Goal: Task Accomplishment & Management: Manage account settings

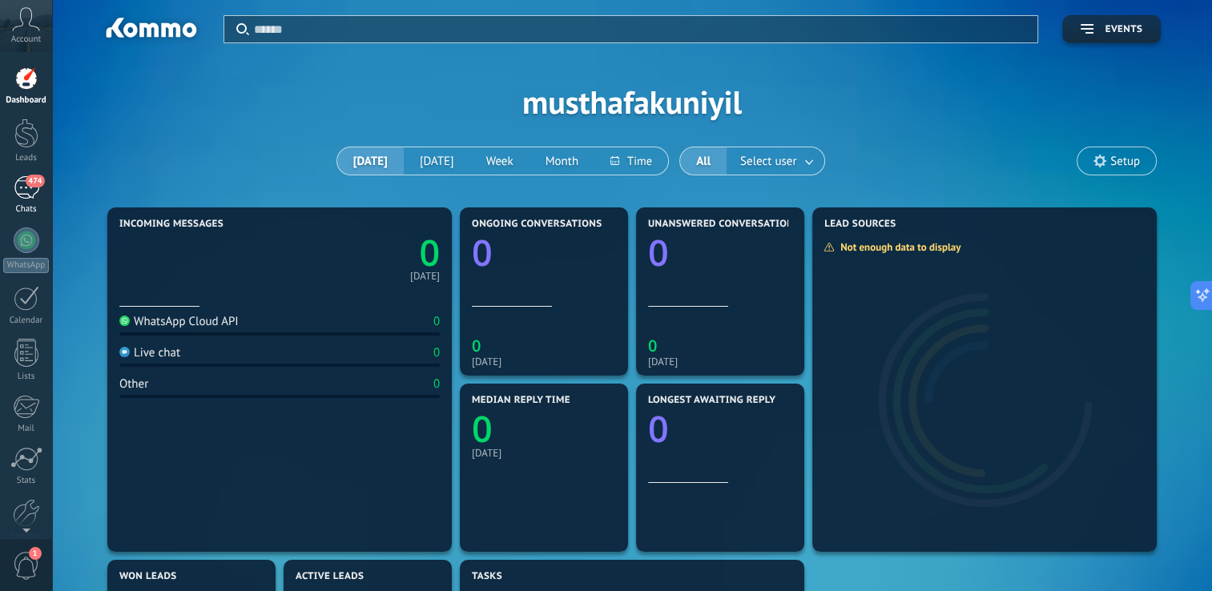
click at [25, 193] on div "474" at bounding box center [27, 187] width 26 height 23
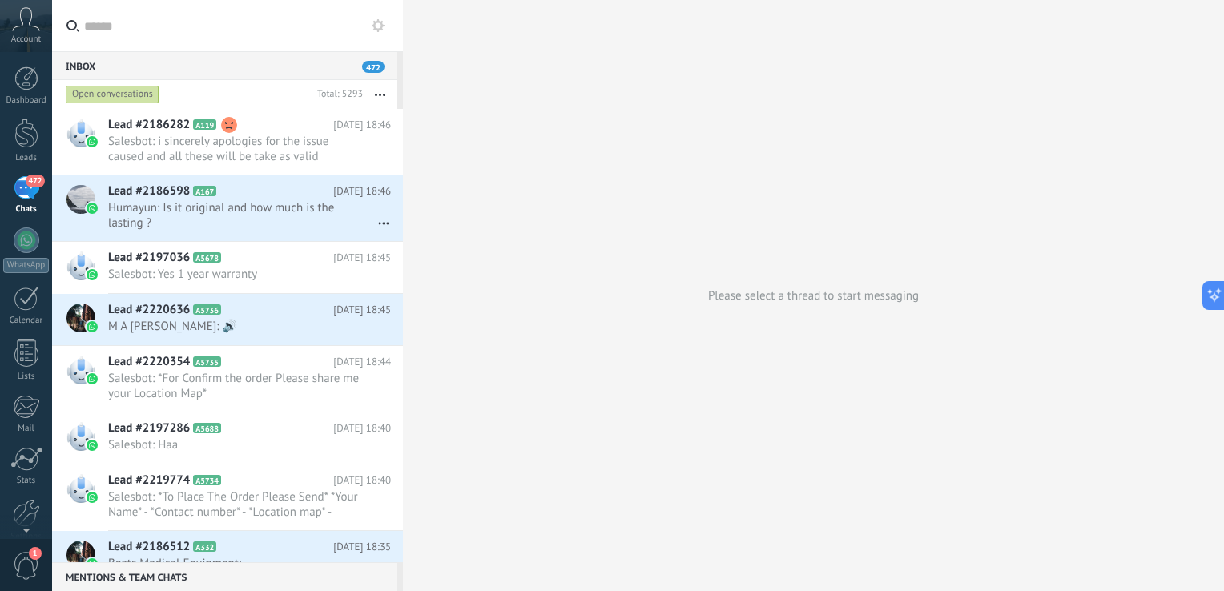
click at [381, 91] on button "button" at bounding box center [380, 94] width 34 height 29
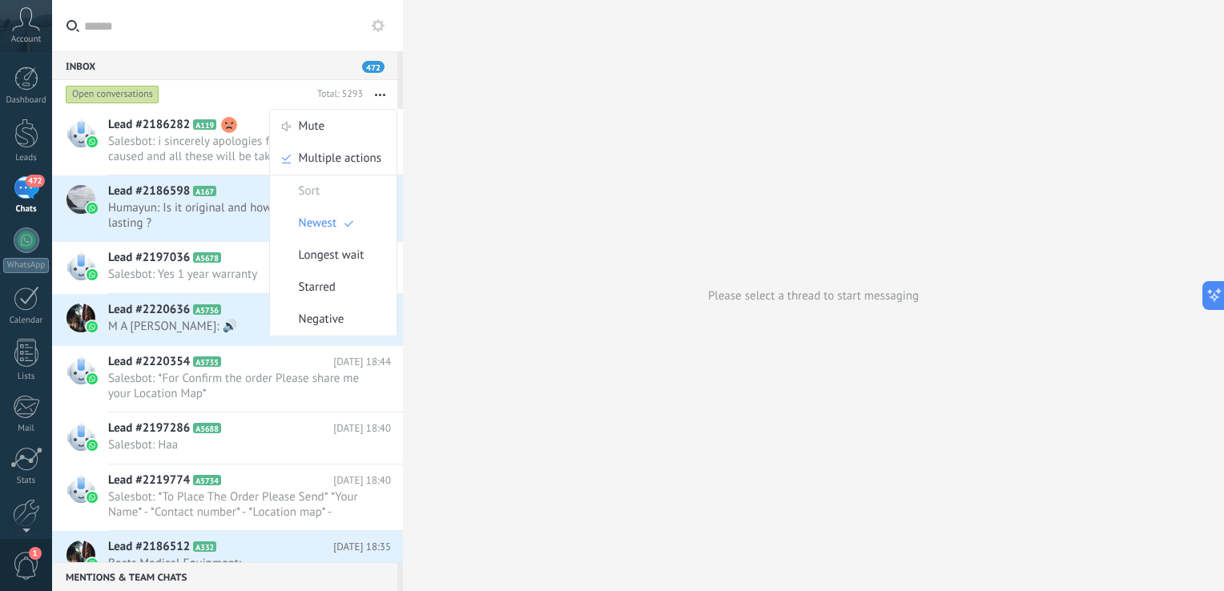
click at [499, 161] on div "Please select a thread to start messaging" at bounding box center [813, 295] width 821 height 591
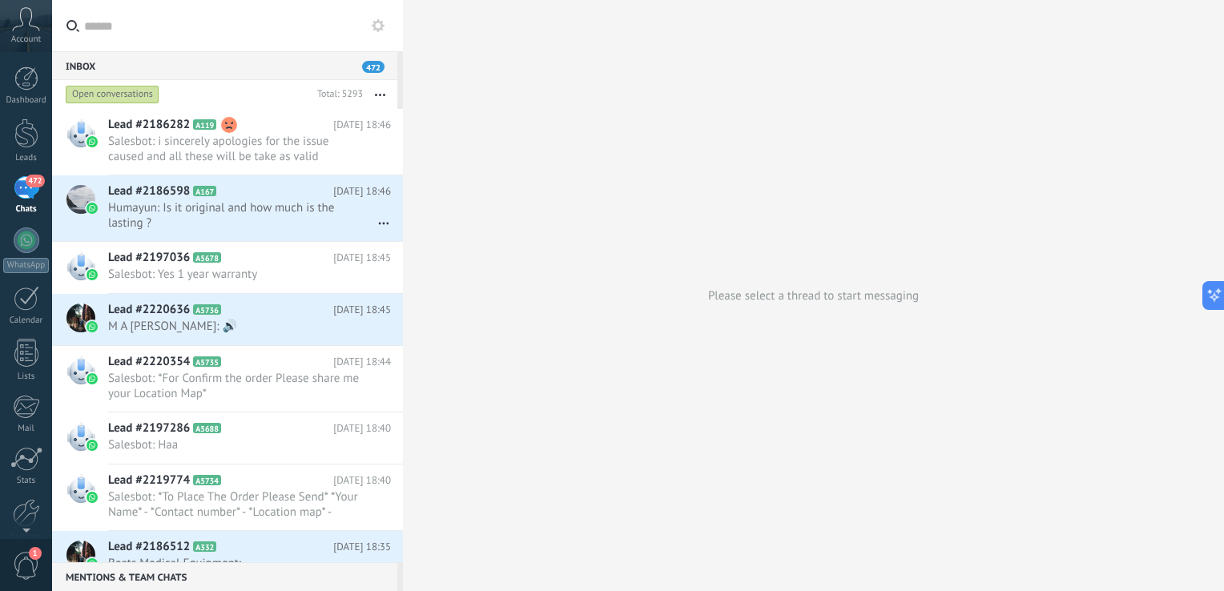
click at [18, 186] on div "472" at bounding box center [27, 187] width 26 height 23
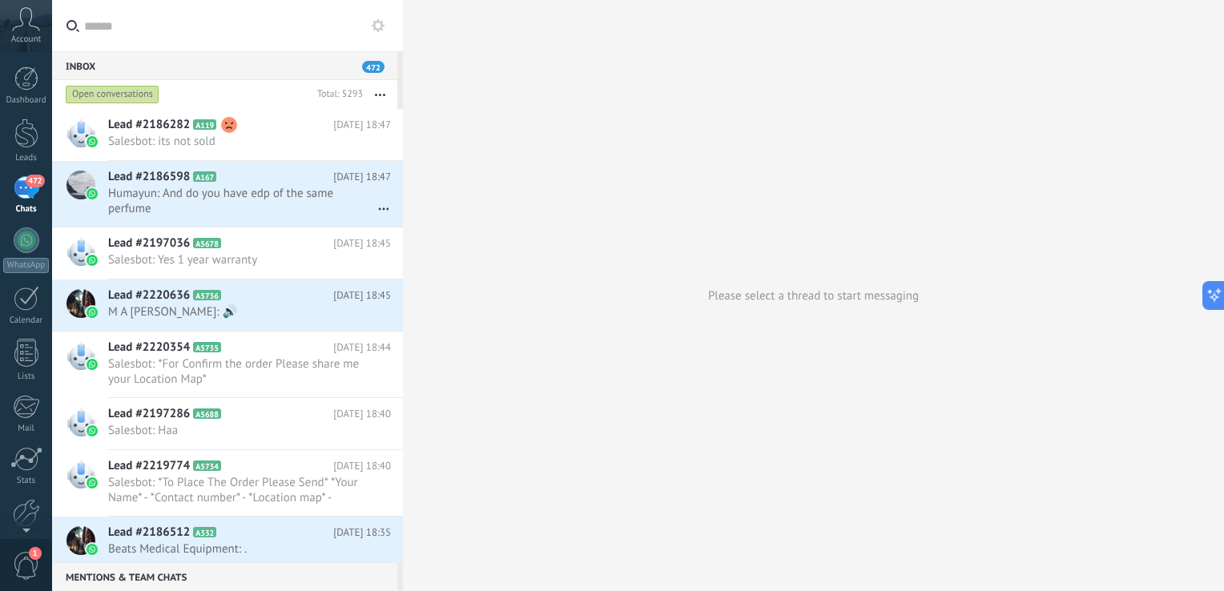
click at [519, 290] on div "Please select a thread to start messaging" at bounding box center [813, 295] width 821 height 591
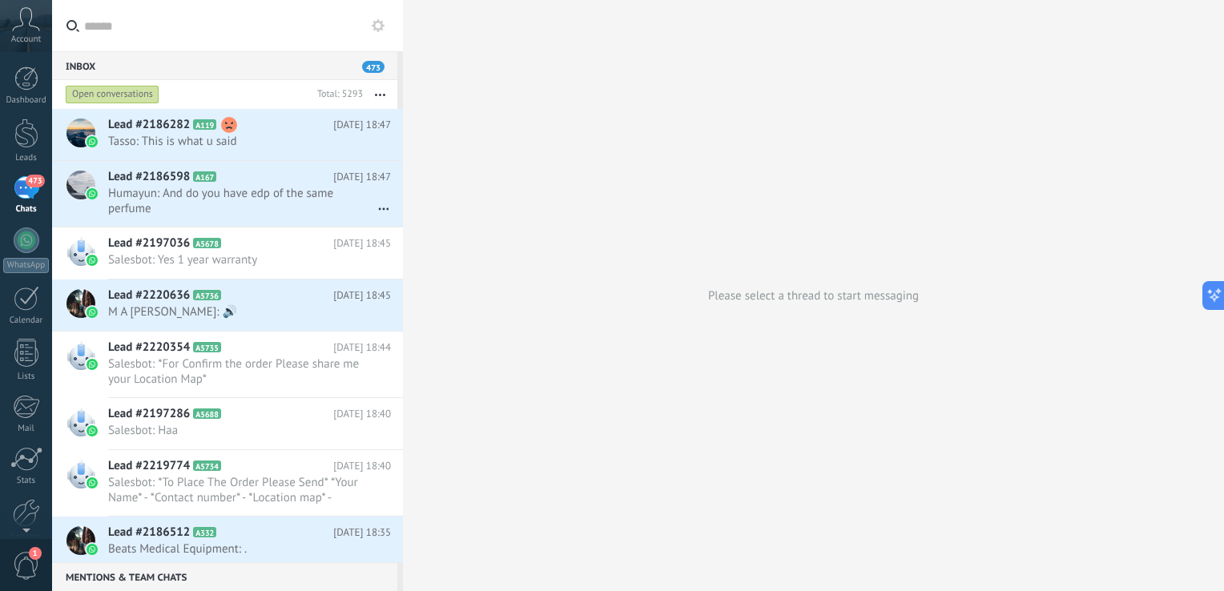
click at [21, 32] on div "Account" at bounding box center [26, 26] width 52 height 52
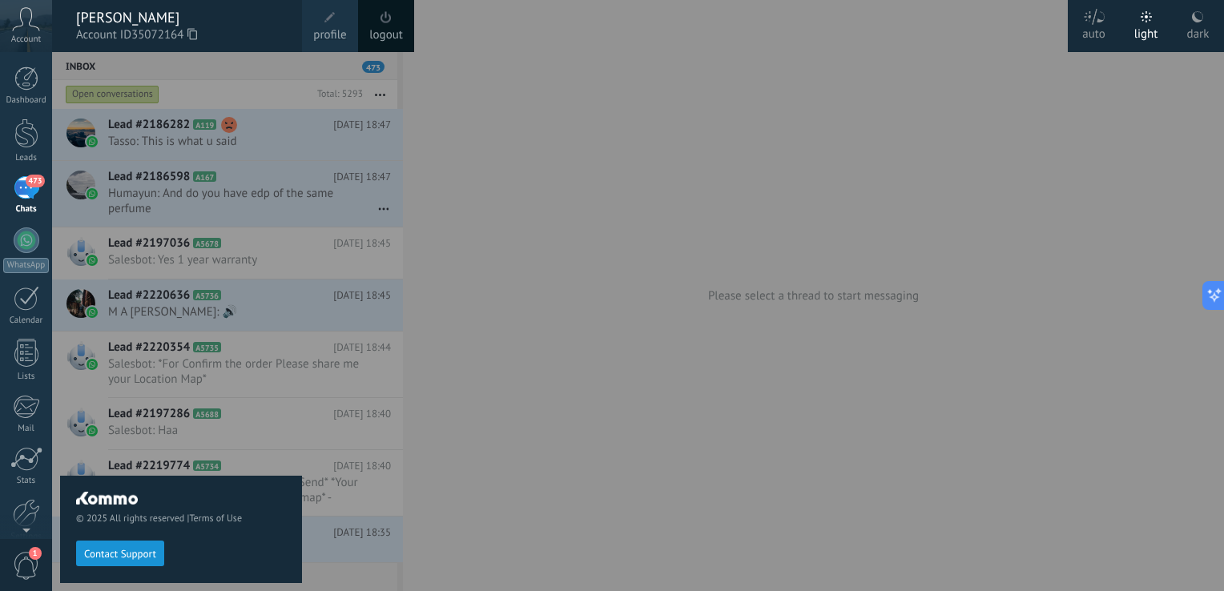
click at [648, 219] on div at bounding box center [664, 295] width 1224 height 591
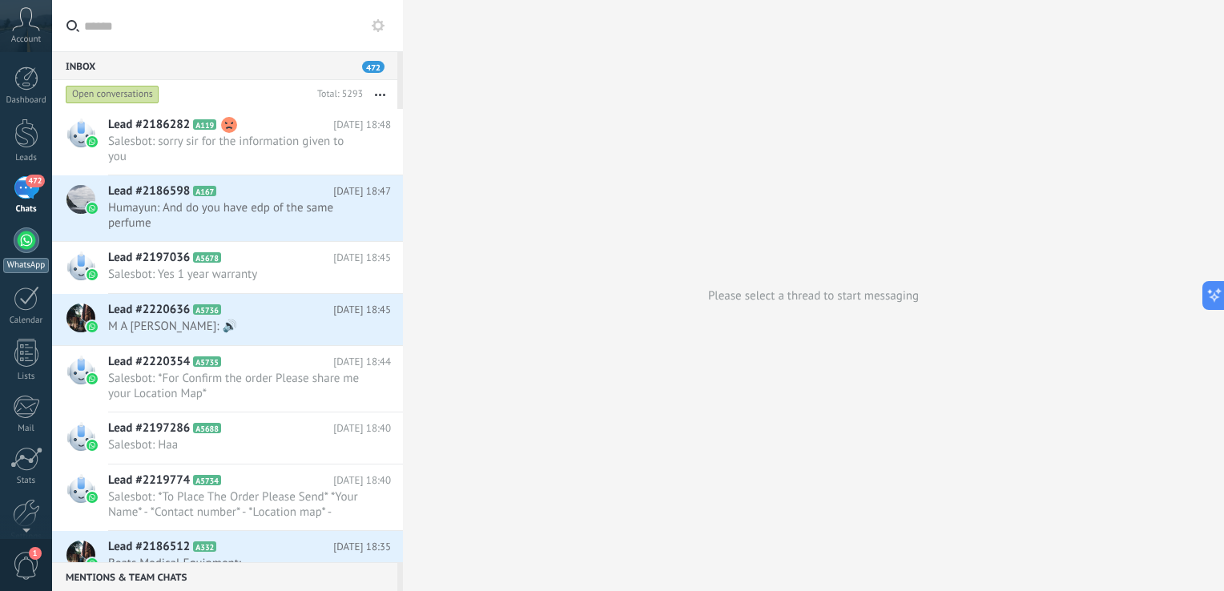
click at [26, 238] on div at bounding box center [27, 240] width 26 height 26
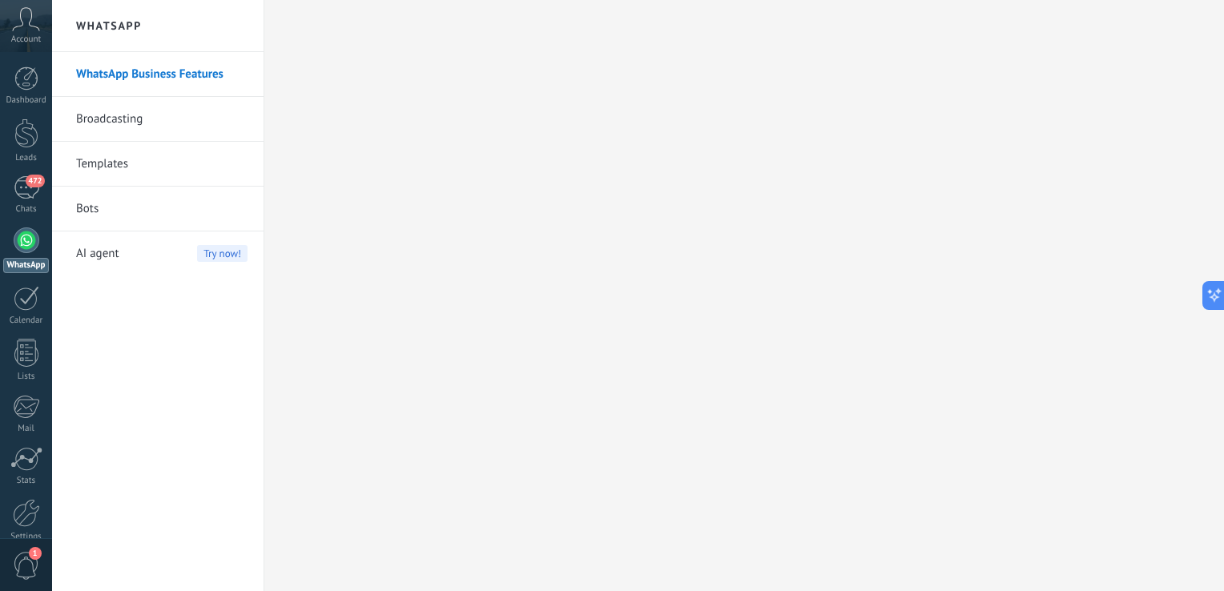
click at [152, 120] on link "Broadcasting" at bounding box center [161, 119] width 171 height 45
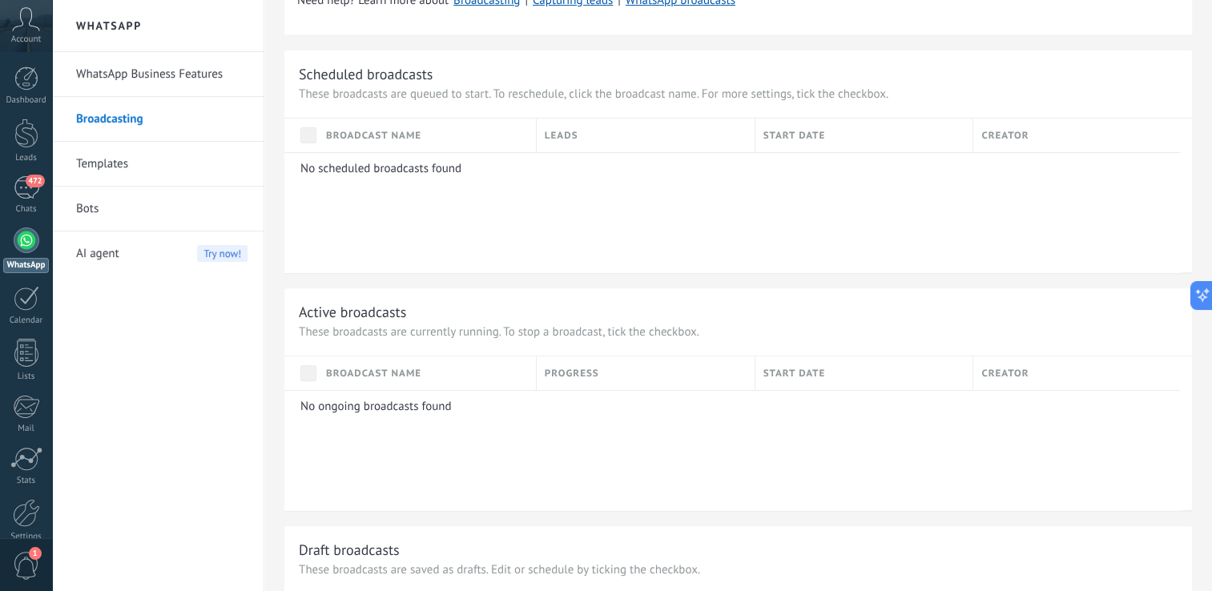
scroll to position [599, 0]
click at [36, 189] on div "472" at bounding box center [27, 187] width 26 height 23
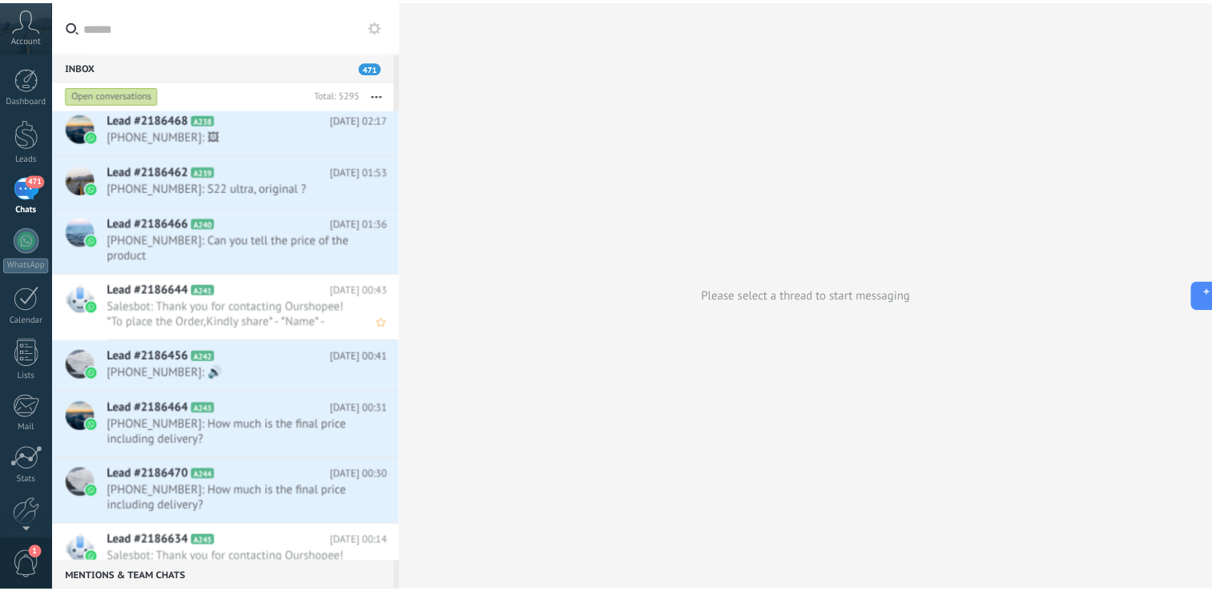
scroll to position [12105, 0]
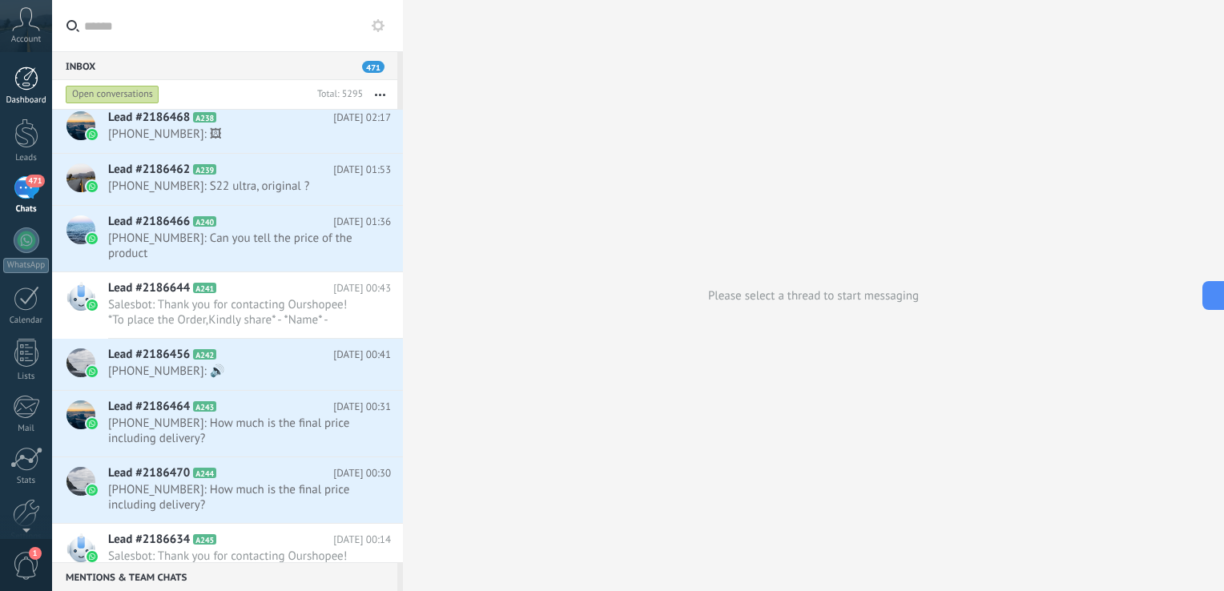
click at [28, 79] on div at bounding box center [26, 78] width 24 height 24
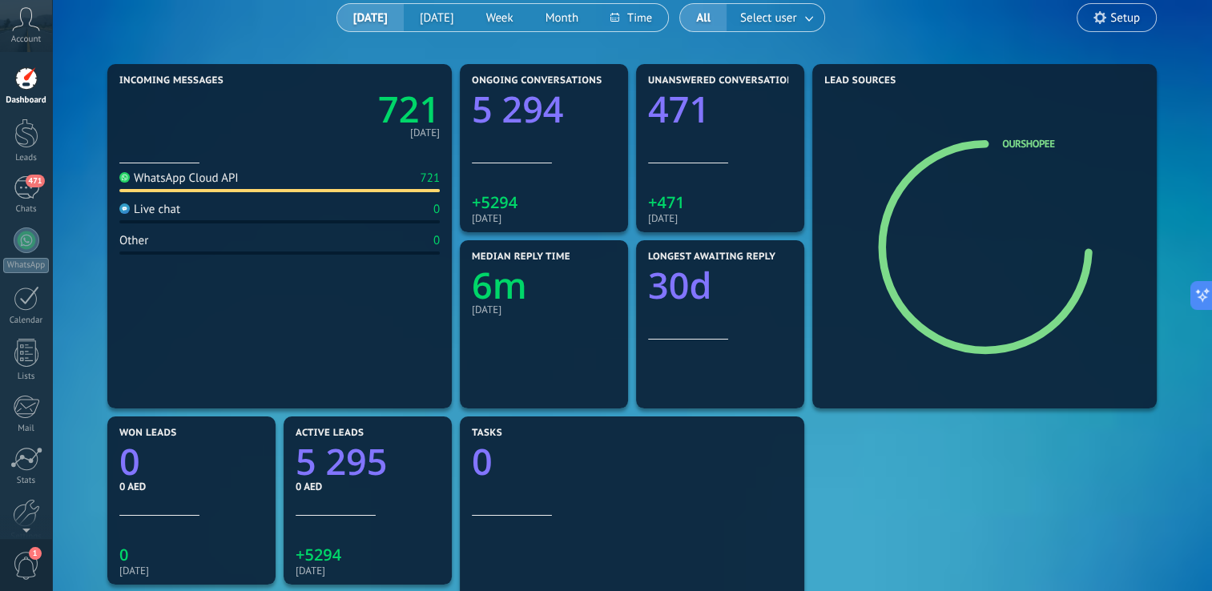
scroll to position [143, 0]
click at [37, 197] on div "470" at bounding box center [27, 187] width 26 height 23
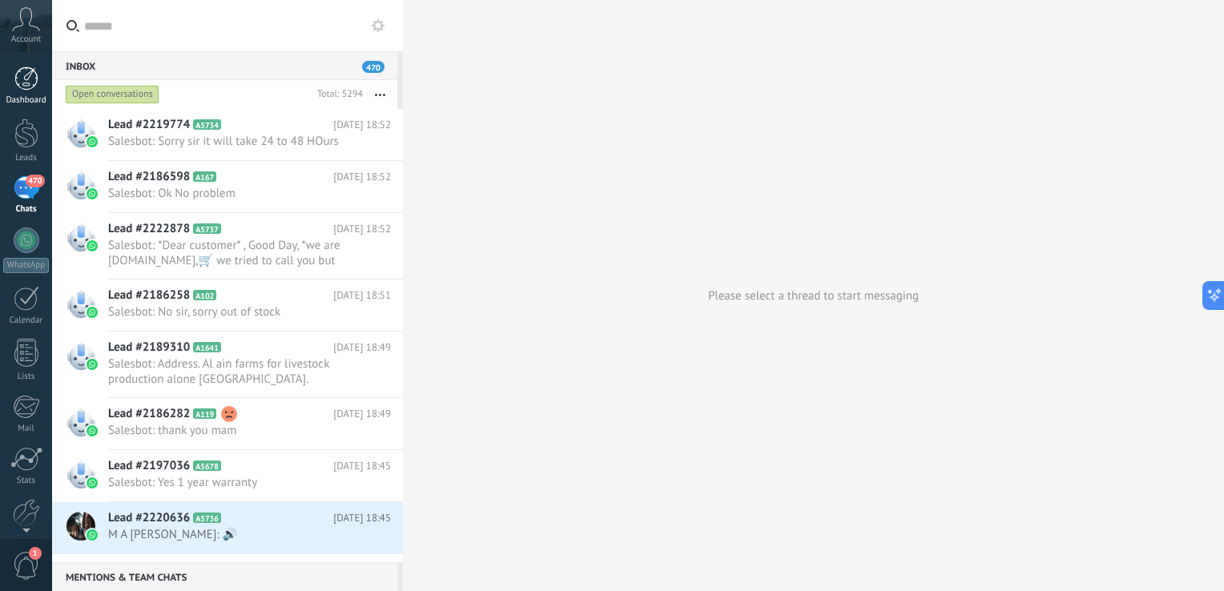
click at [35, 103] on div "Dashboard" at bounding box center [26, 100] width 46 height 10
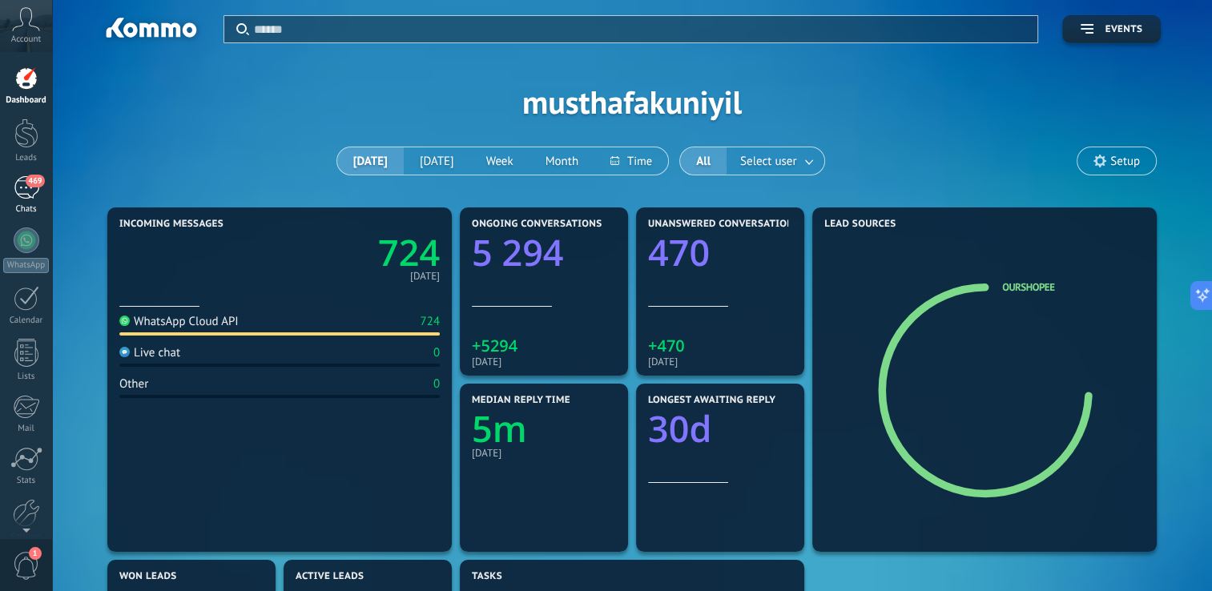
click at [38, 192] on div "469" at bounding box center [27, 187] width 26 height 23
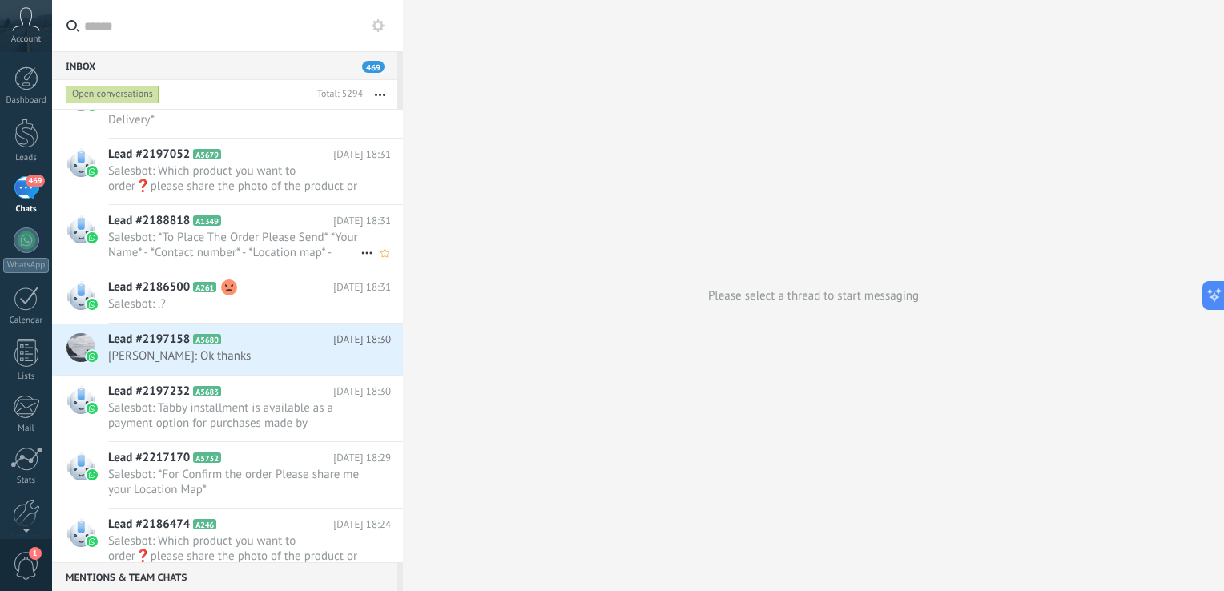
scroll to position [787, 0]
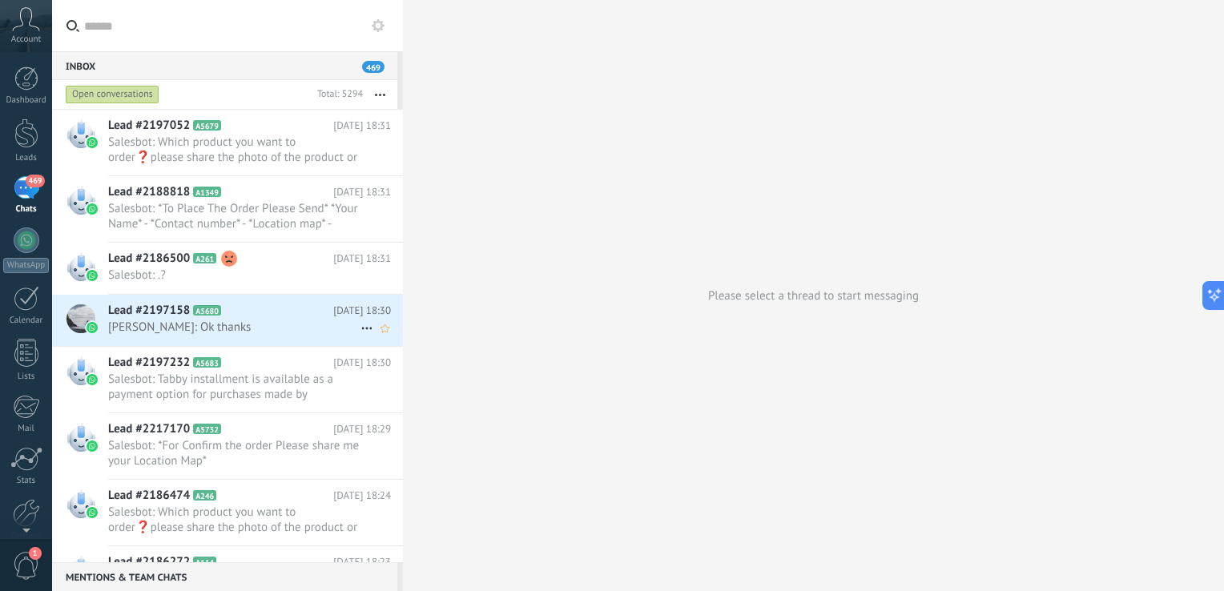
click at [272, 341] on div "Lead #2197158 A5680 [DATE] 18:30 [PERSON_NAME]: Ok thanks" at bounding box center [255, 320] width 295 height 50
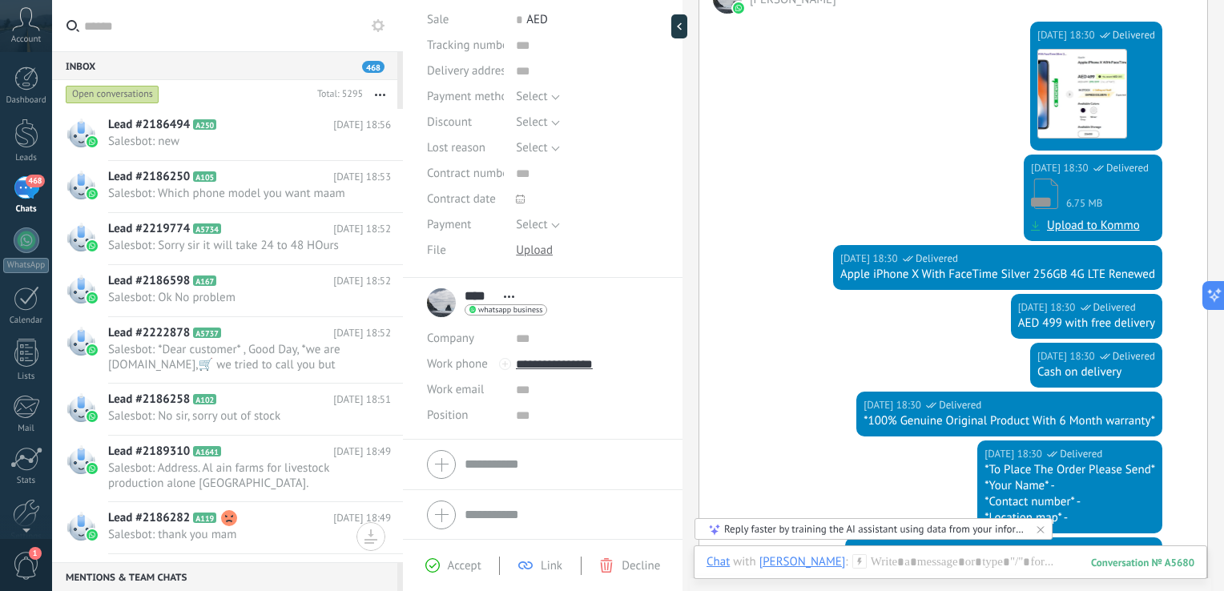
click at [300, 60] on div "Inbox 468" at bounding box center [224, 65] width 345 height 29
click at [310, 29] on input "text" at bounding box center [237, 25] width 306 height 51
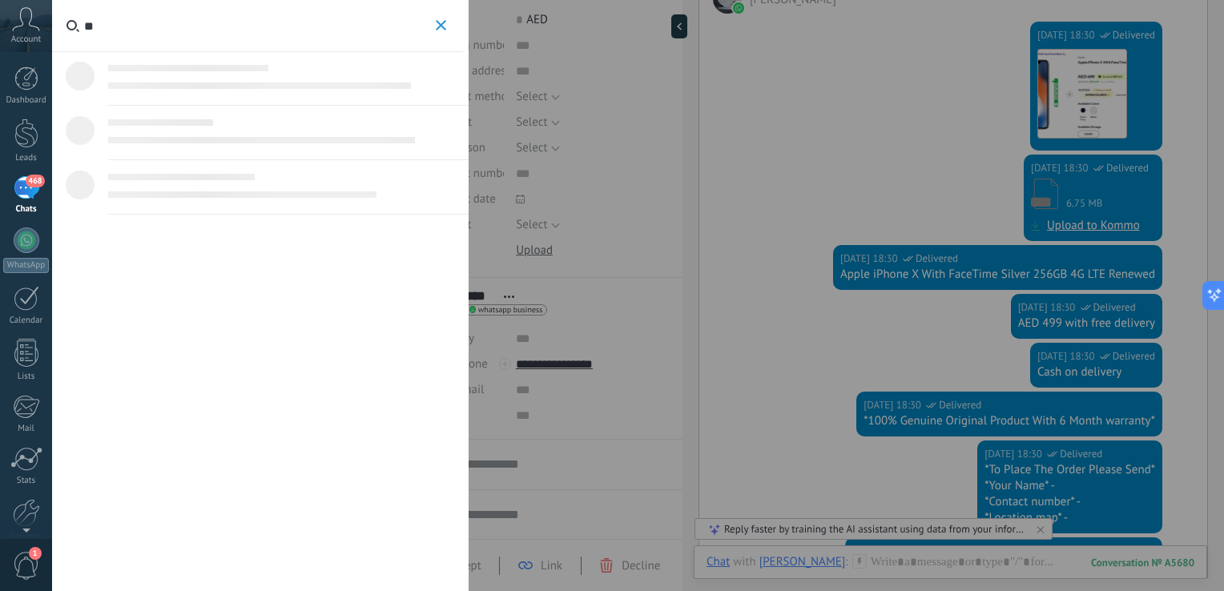
type input "*"
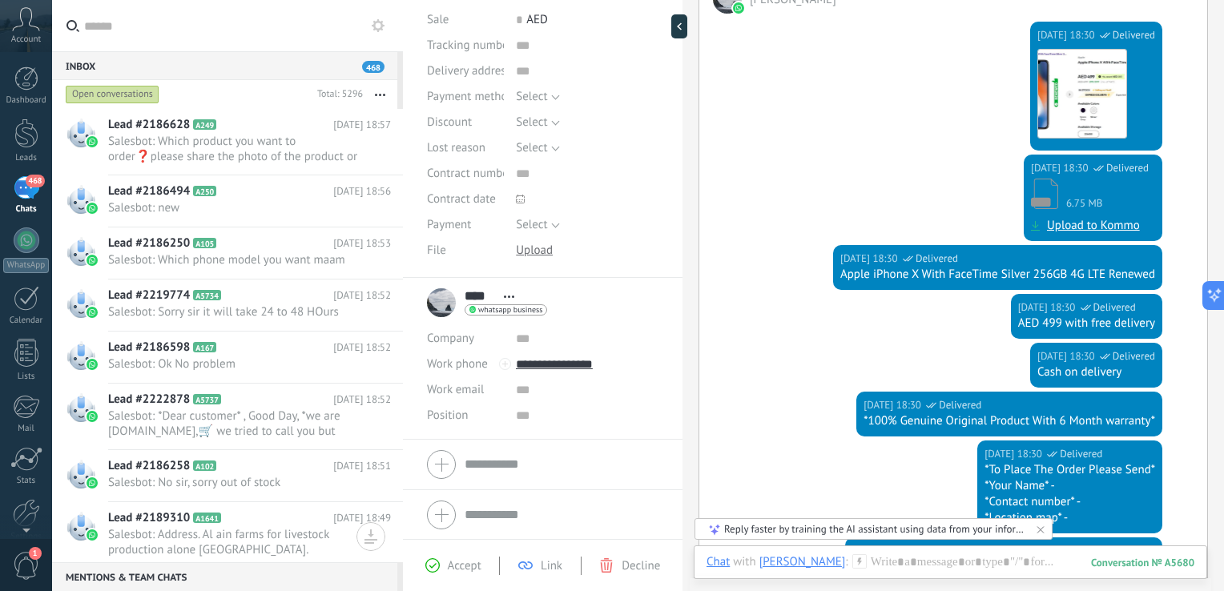
click at [383, 27] on icon at bounding box center [378, 25] width 13 height 13
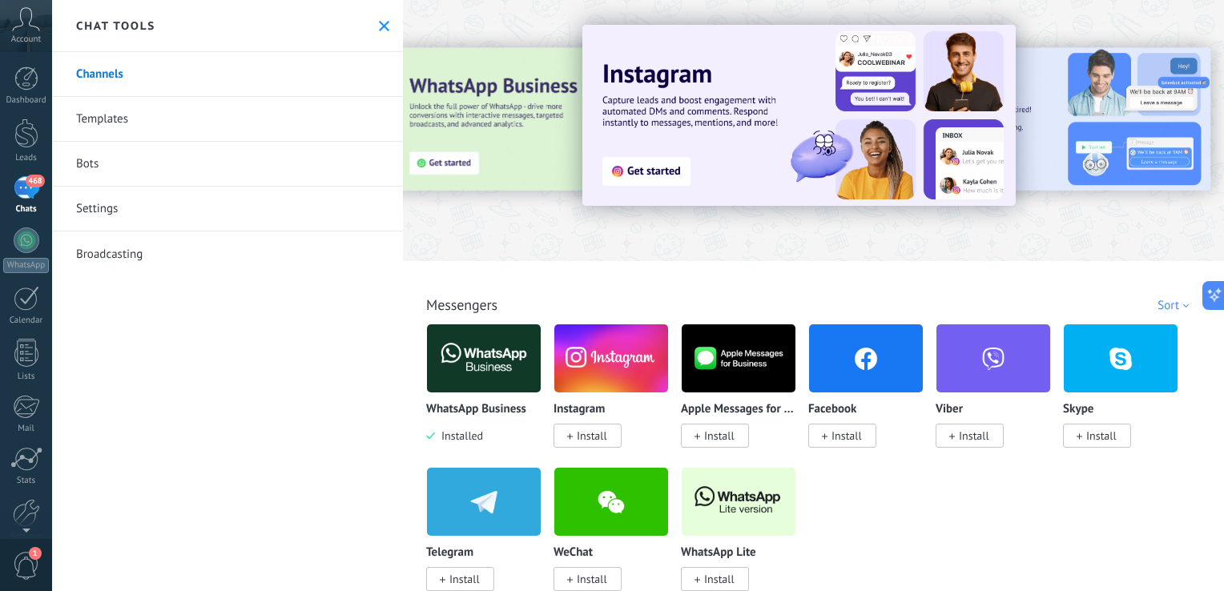
click at [377, 25] on button at bounding box center [384, 26] width 14 height 14
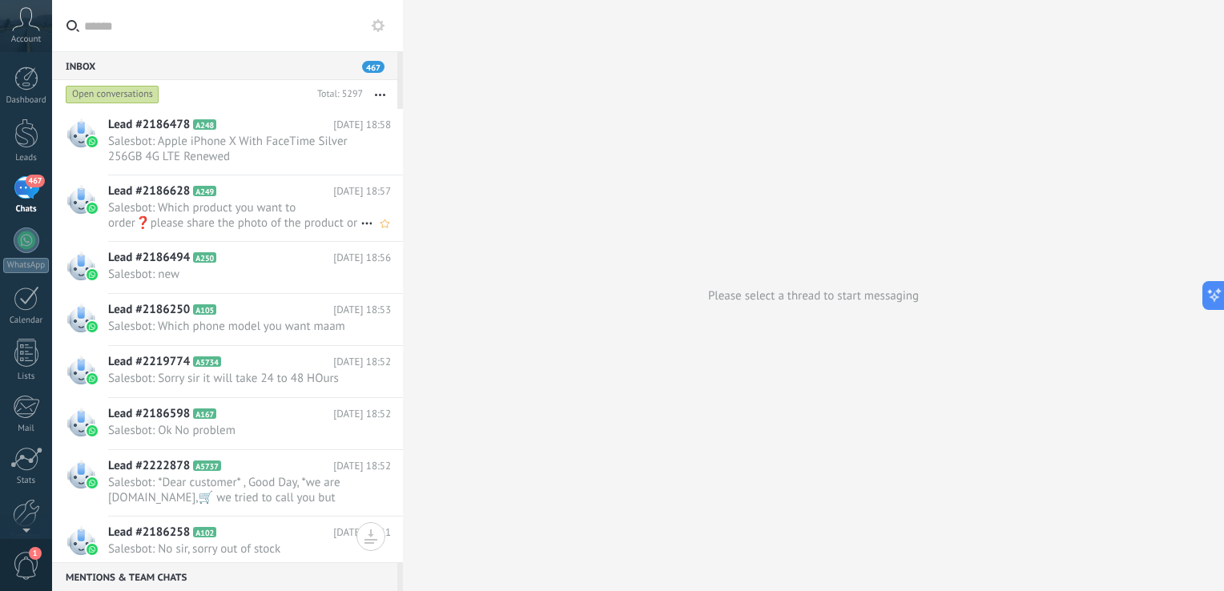
click at [255, 217] on span "Salesbot: Which product you want to order❓please share the photo of the product…" at bounding box center [234, 215] width 252 height 30
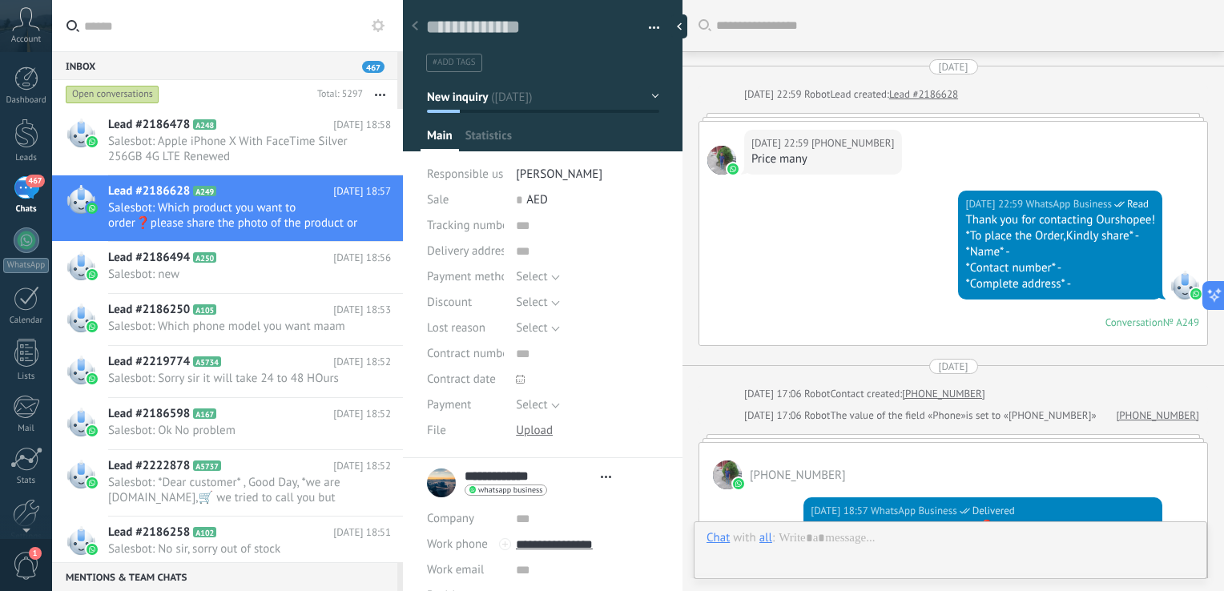
type textarea "**********"
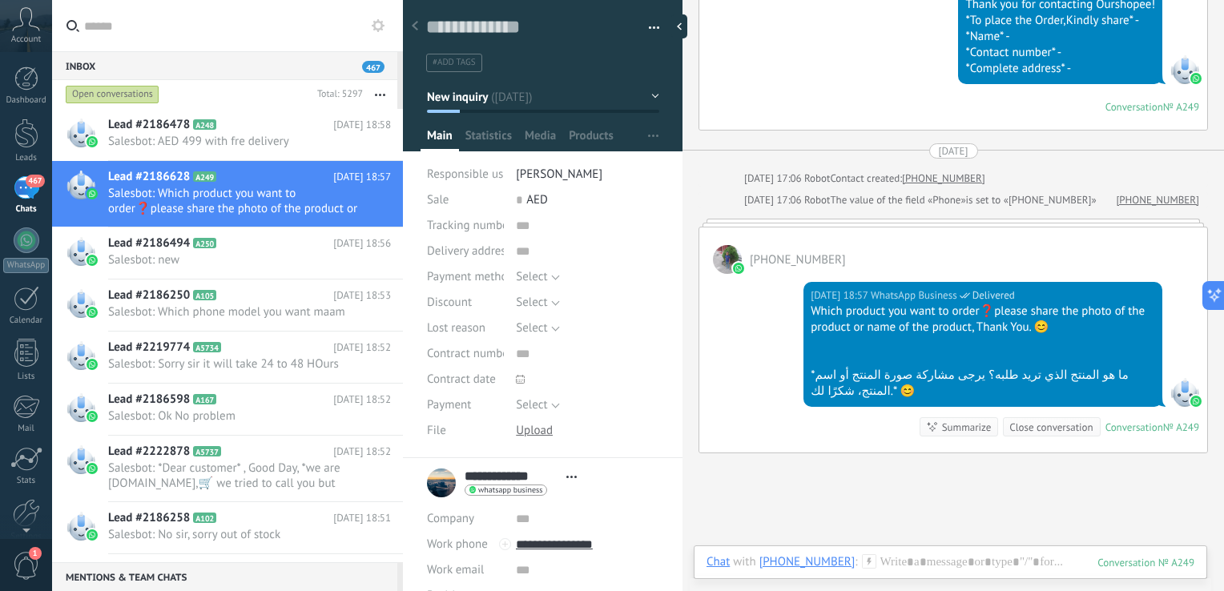
scroll to position [215, 0]
